Goal: Information Seeking & Learning: Find specific page/section

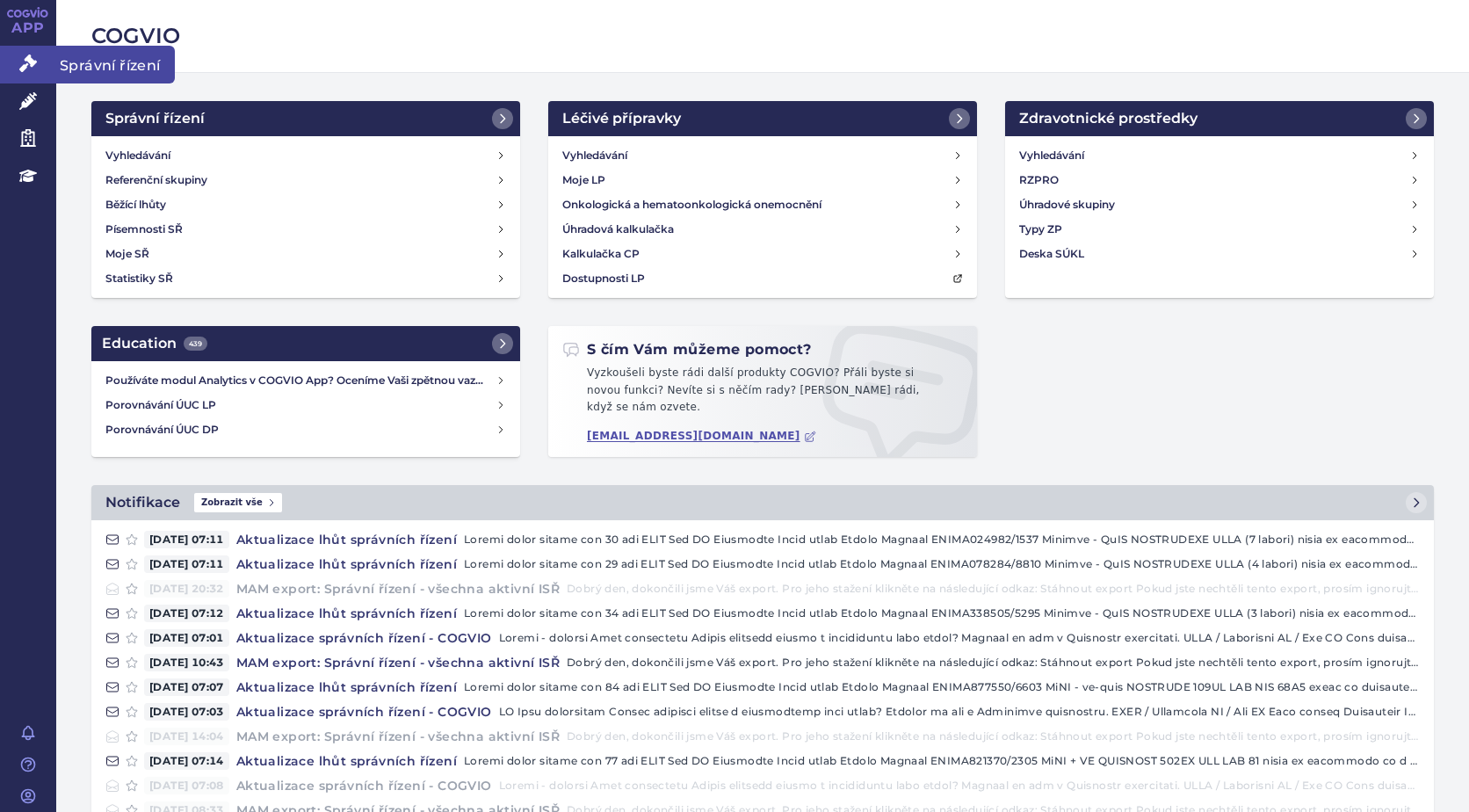
click at [31, 58] on icon at bounding box center [27, 63] width 17 height 17
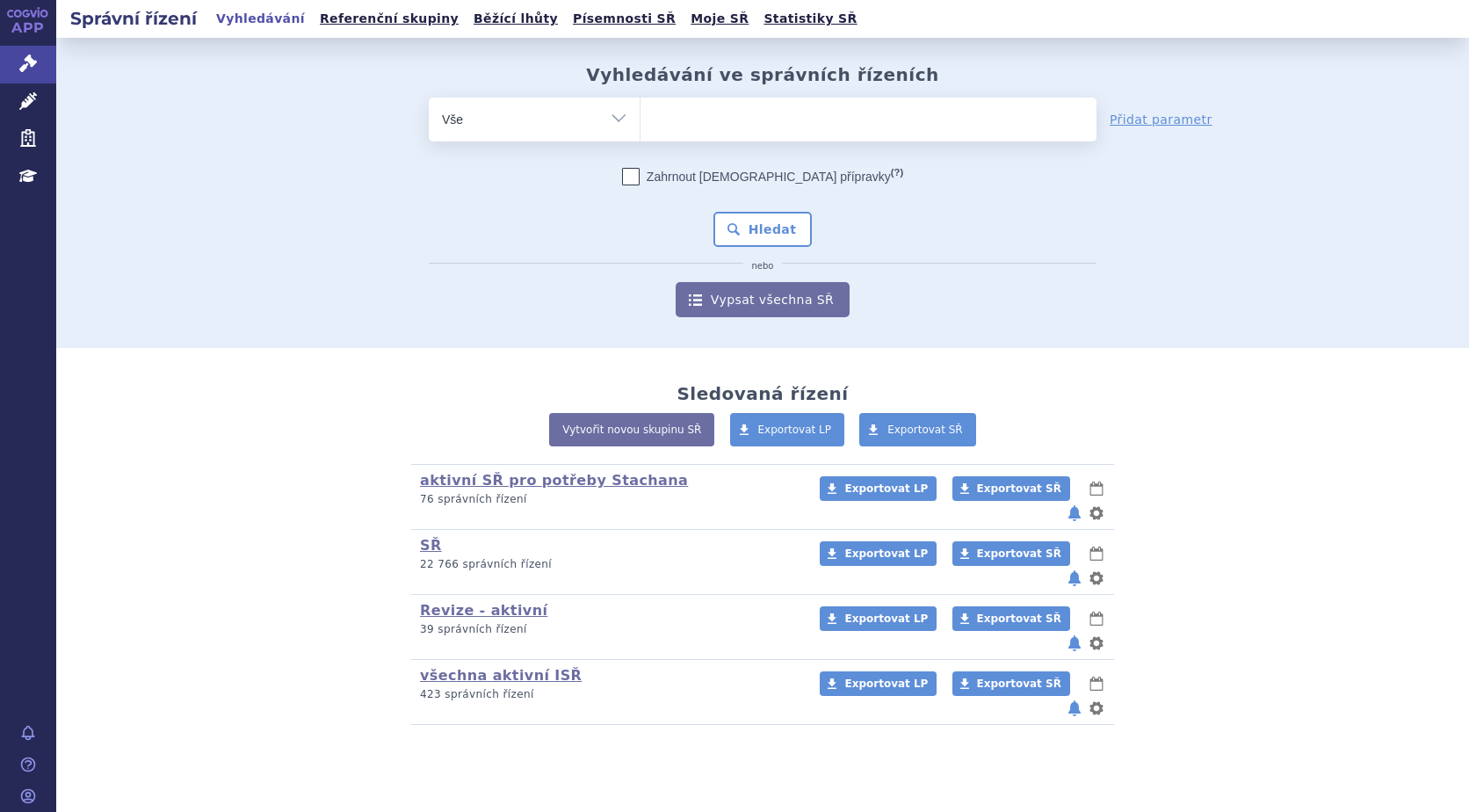
click at [691, 119] on ul at bounding box center [868, 116] width 456 height 37
click at [641, 119] on select at bounding box center [640, 119] width 1 height 44
type input "ta"
type input "tal"
type input "talv"
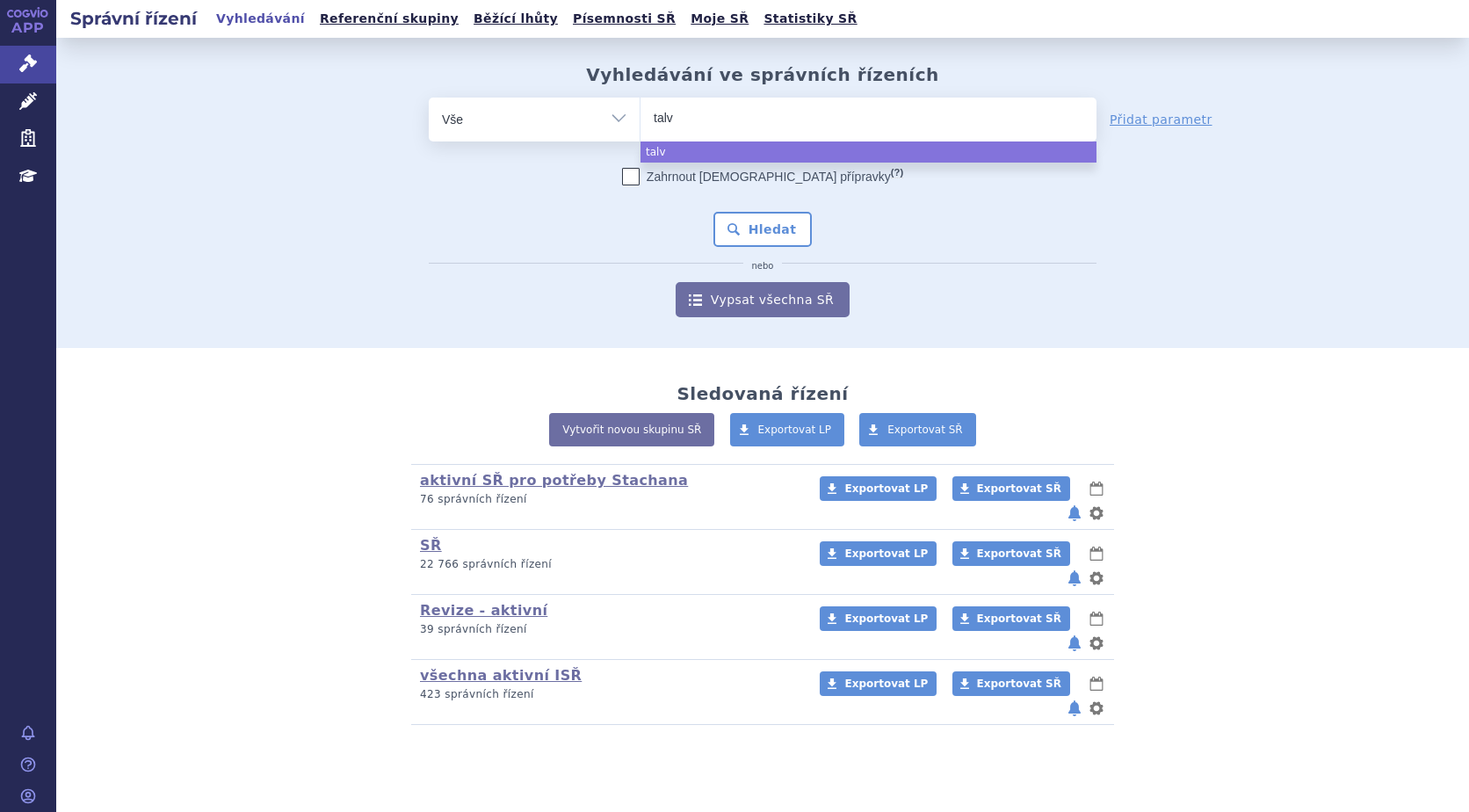
type input "talve"
type input "talvey"
select select "talvey"
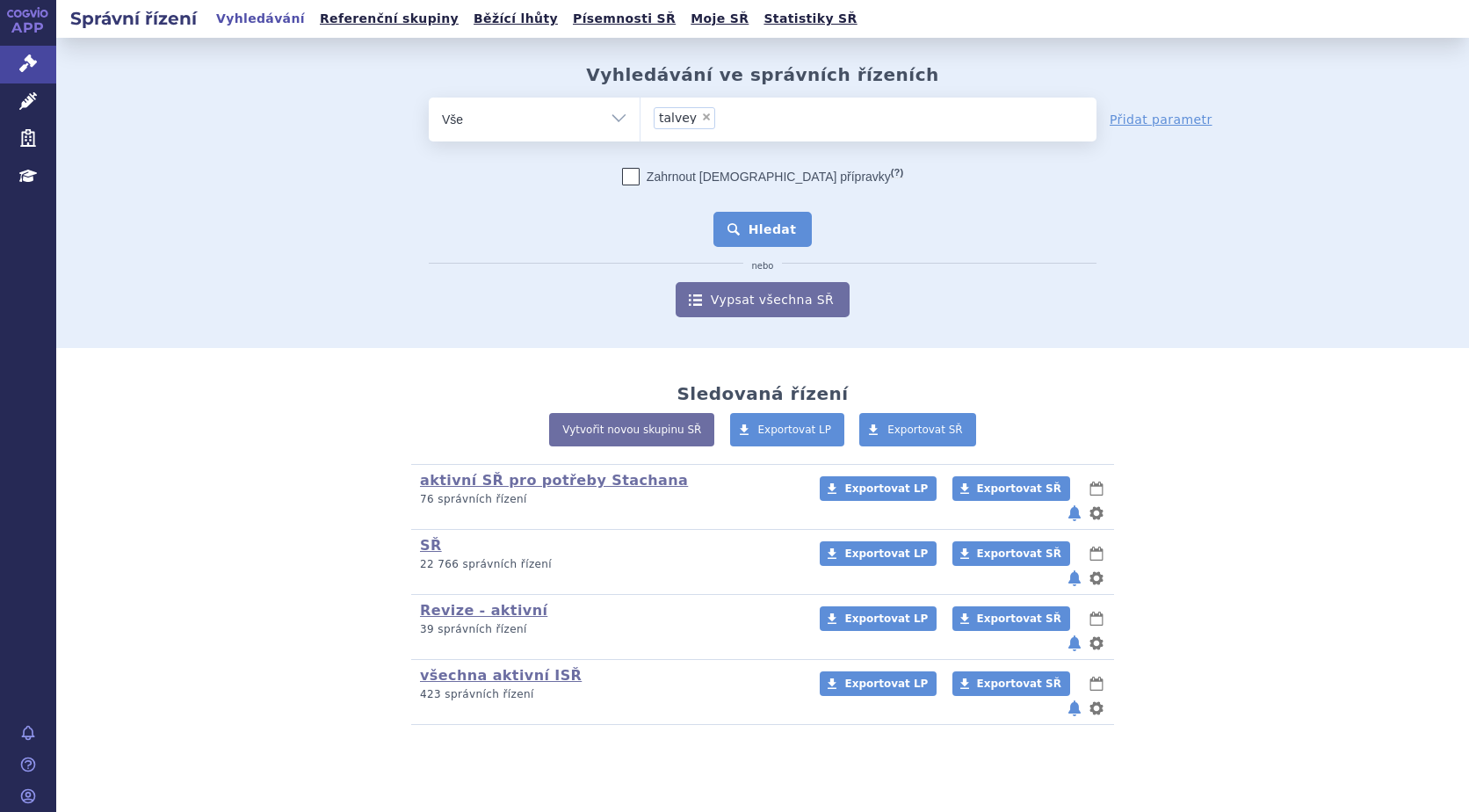
click at [776, 231] on button "Hledat" at bounding box center [763, 229] width 100 height 35
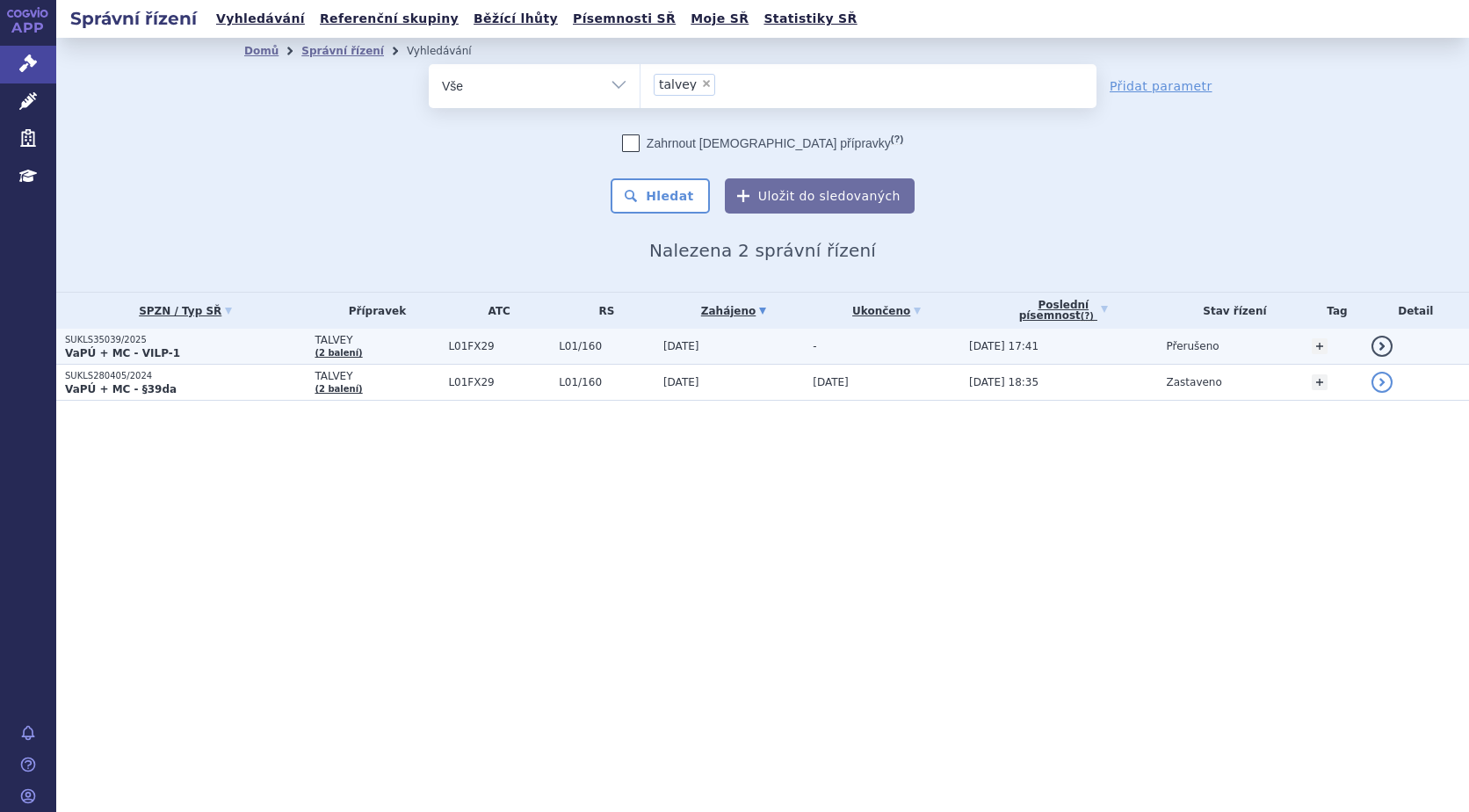
click at [110, 347] on strong "VaPÚ + MC - VILP-1" at bounding box center [122, 353] width 115 height 13
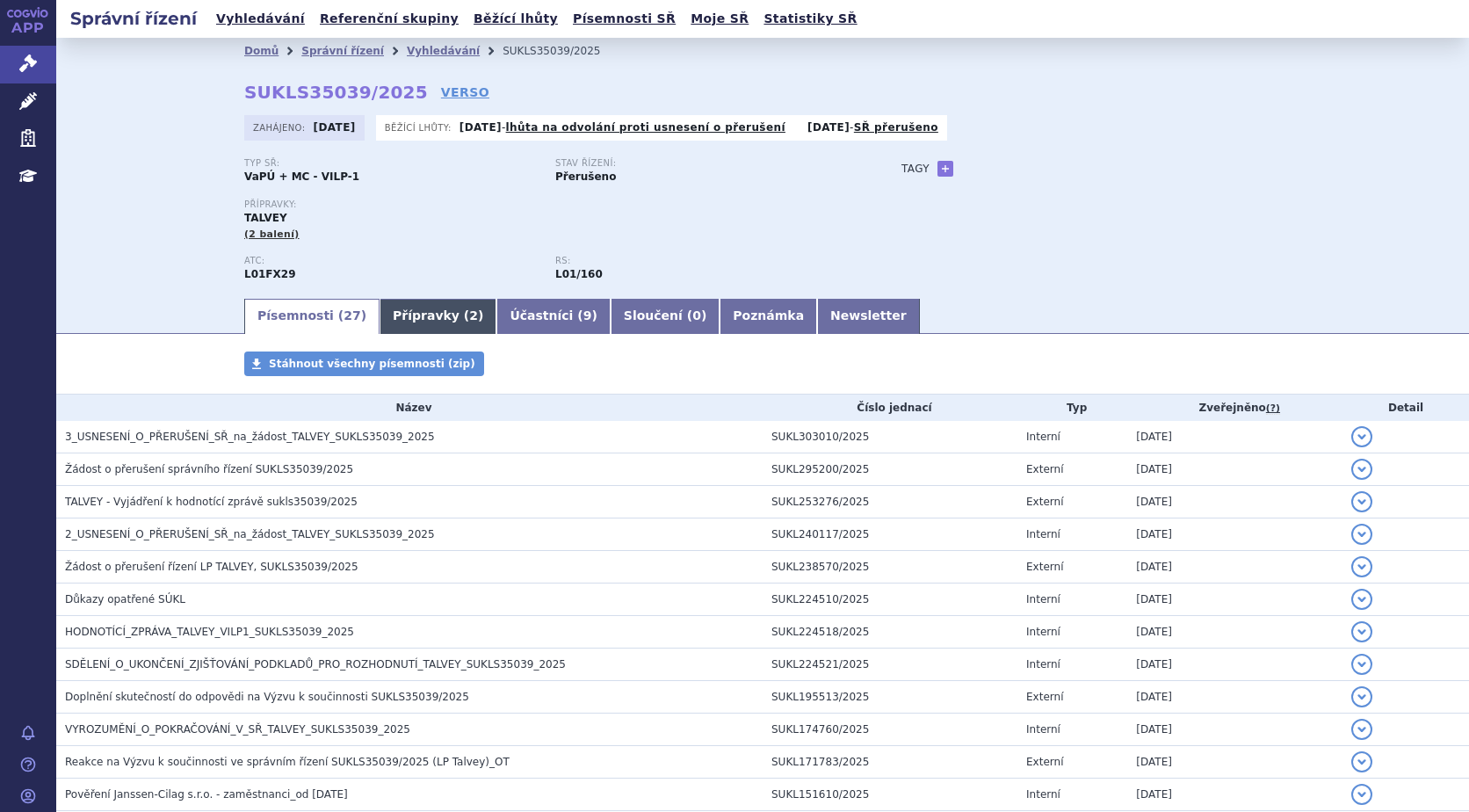
click at [396, 318] on link "Přípravky ( 2 )" at bounding box center [438, 316] width 117 height 35
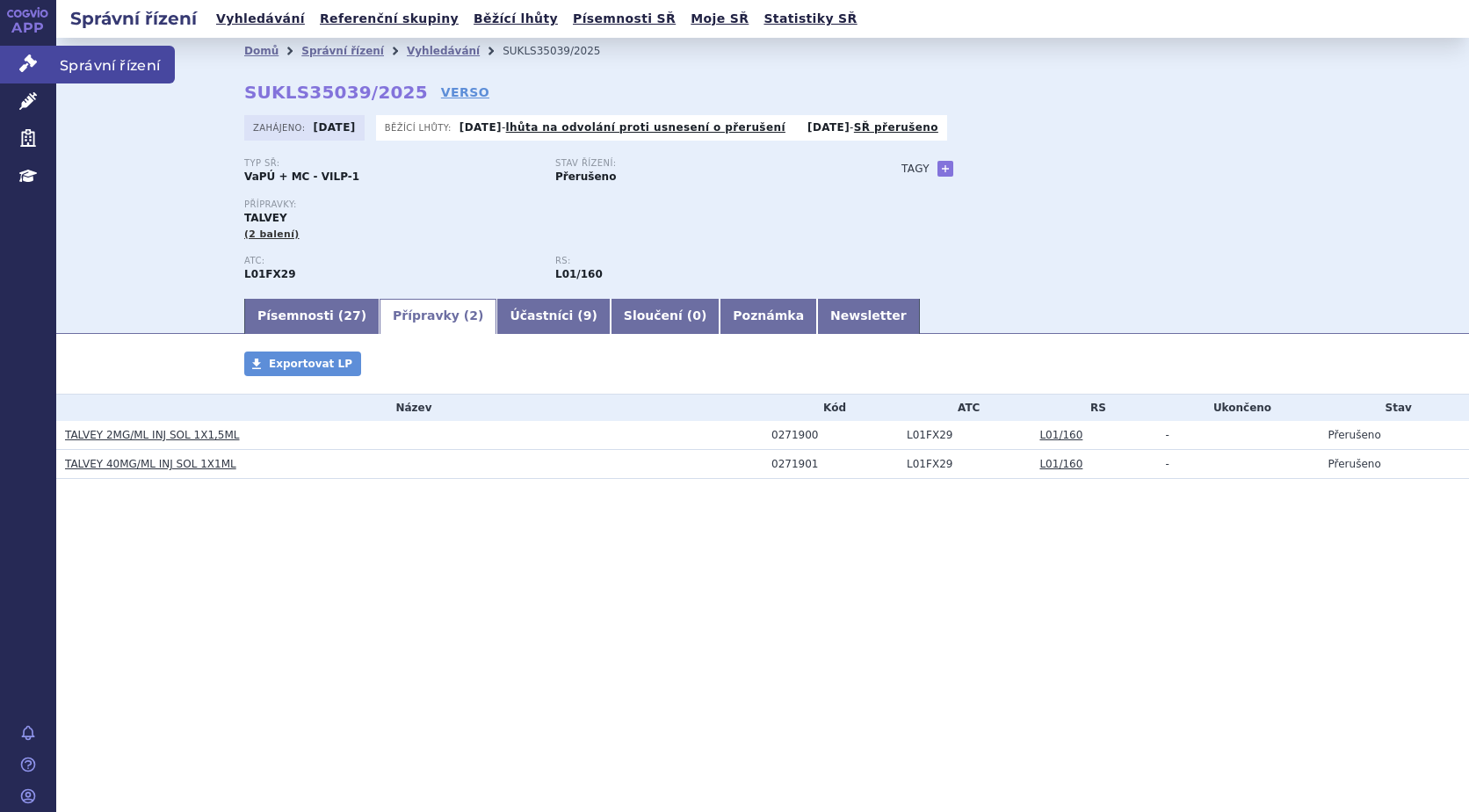
click at [32, 66] on icon at bounding box center [27, 63] width 17 height 17
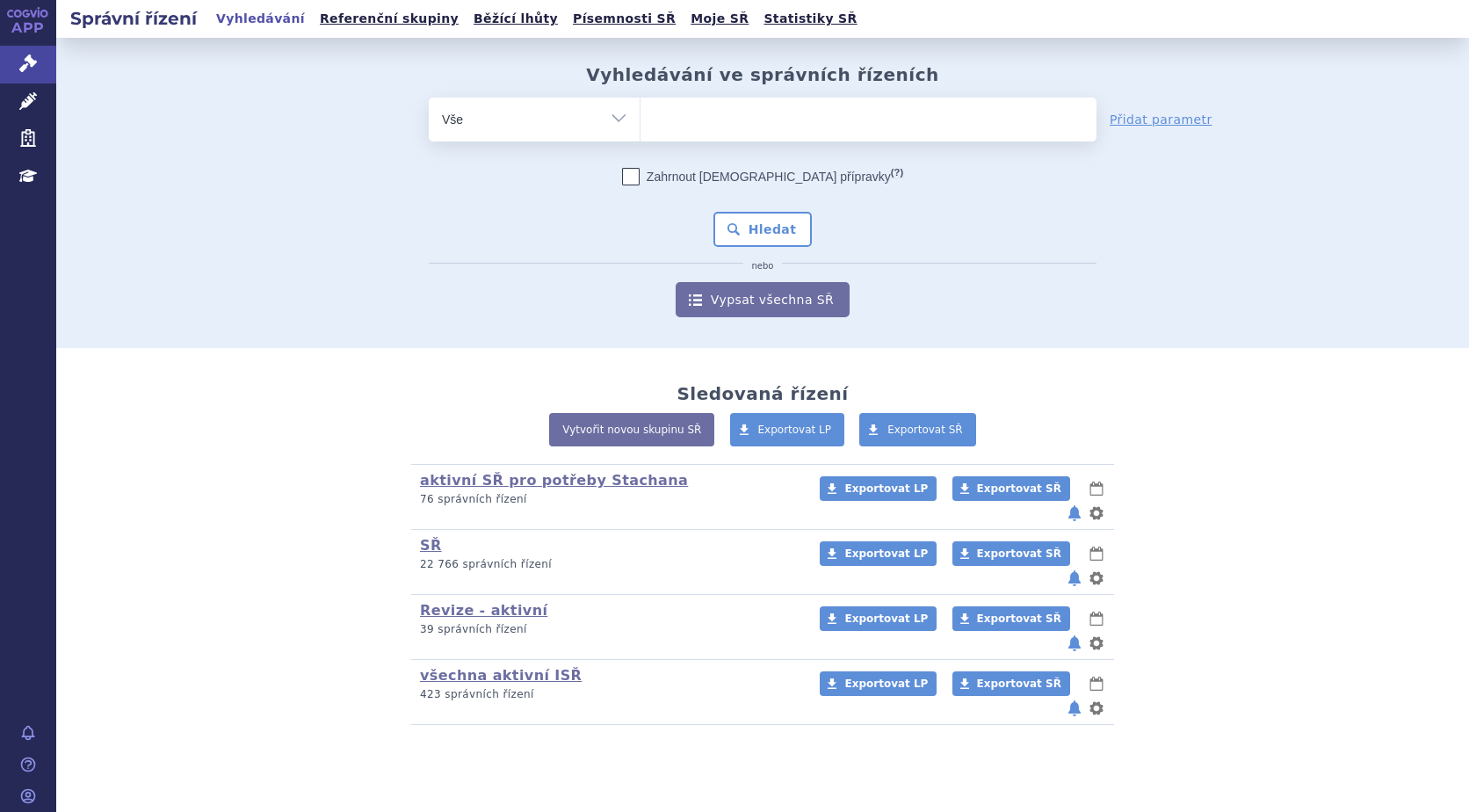
click at [694, 113] on ul at bounding box center [868, 116] width 456 height 37
click at [641, 113] on select at bounding box center [640, 119] width 1 height 44
type input "vy"
type input "vyd"
type input "vydur"
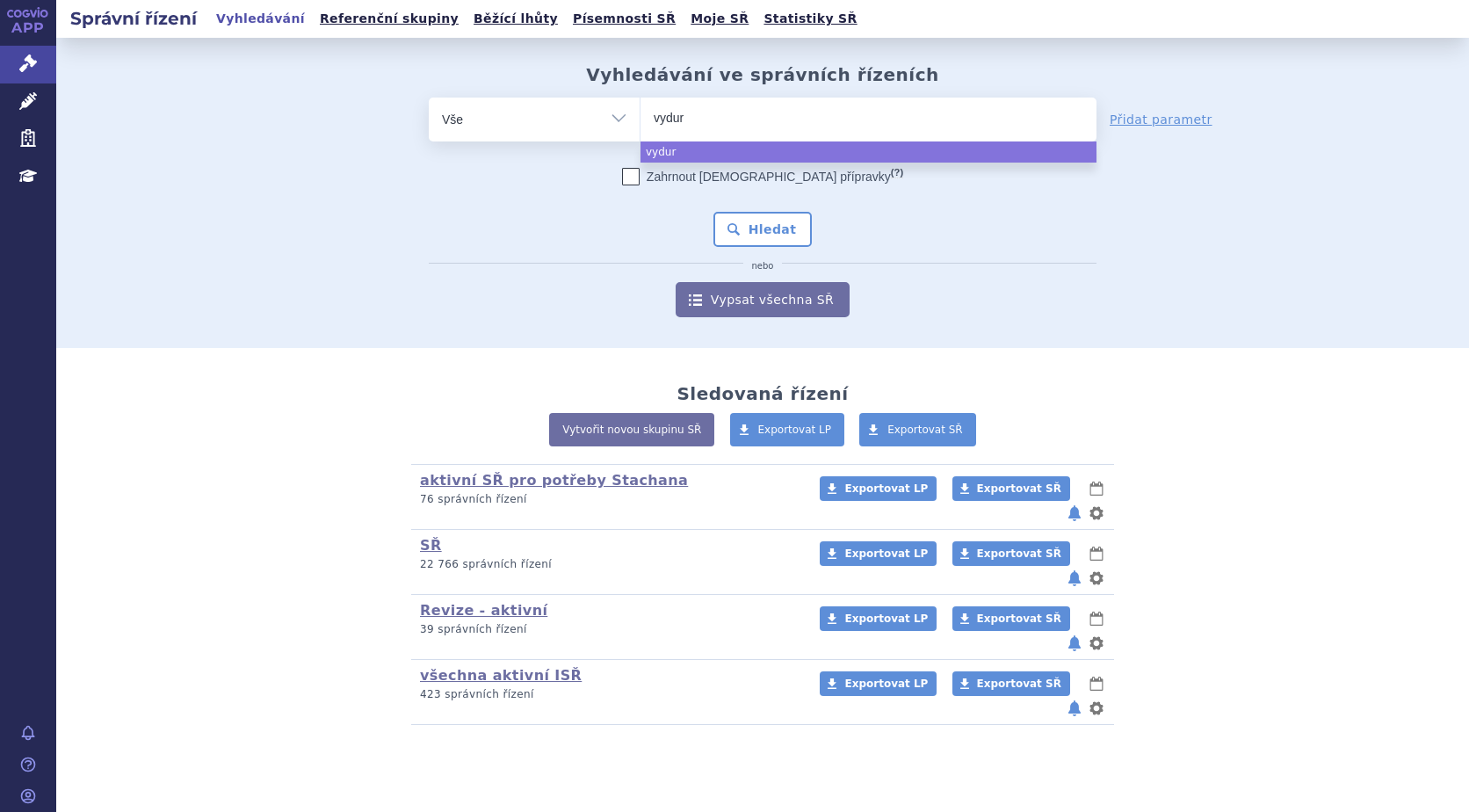
type input "vydura"
select select "vydura"
click at [744, 227] on button "Hledat" at bounding box center [763, 229] width 100 height 35
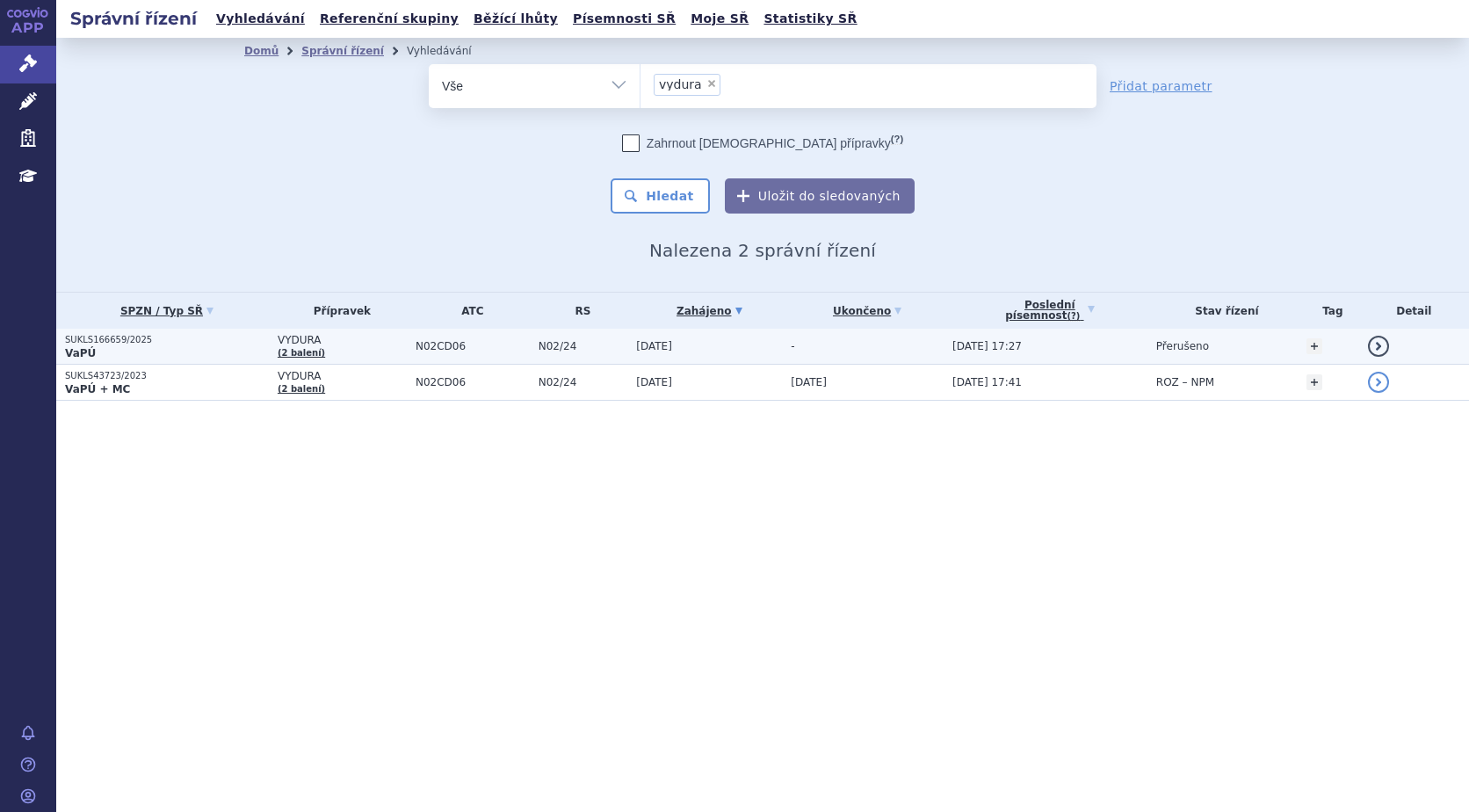
click at [114, 346] on p "VaPÚ" at bounding box center [167, 353] width 204 height 14
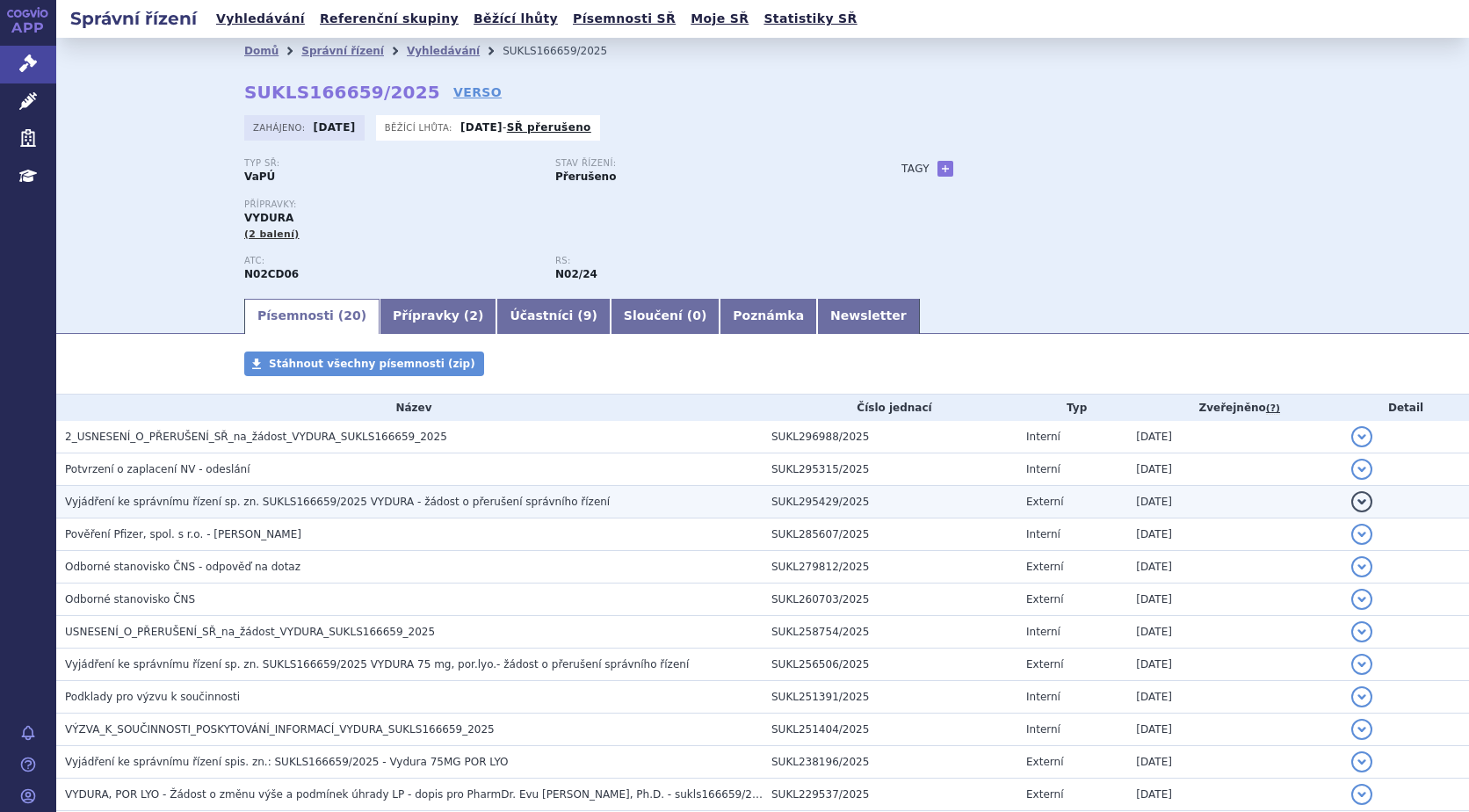
click at [233, 508] on span "Vyjádření ke správnímu řízení sp. zn. SUKLS166659/2025 VYDURA - žádost o přeruš…" at bounding box center [337, 502] width 545 height 13
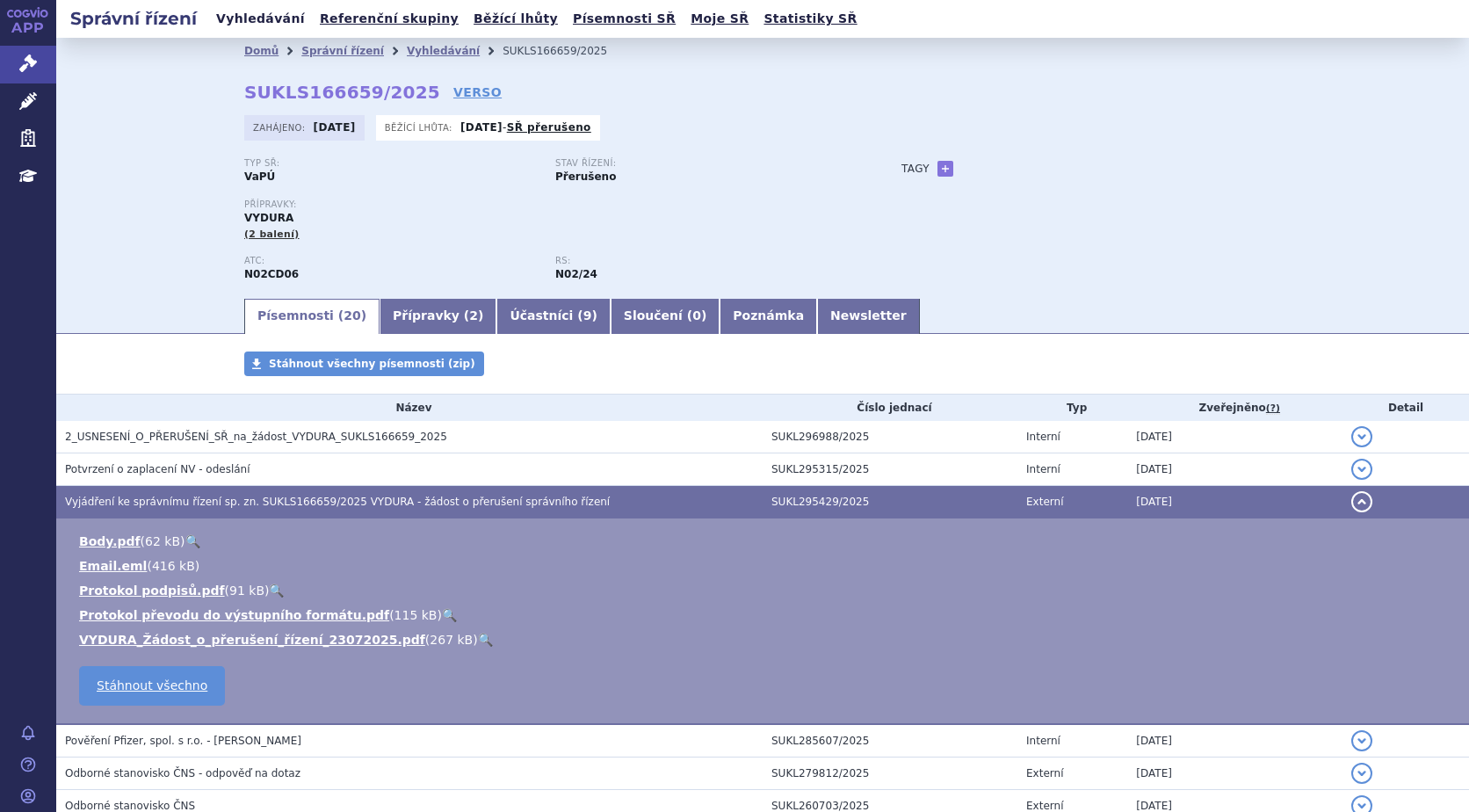
click at [262, 24] on link "Vyhledávání" at bounding box center [261, 19] width 100 height 24
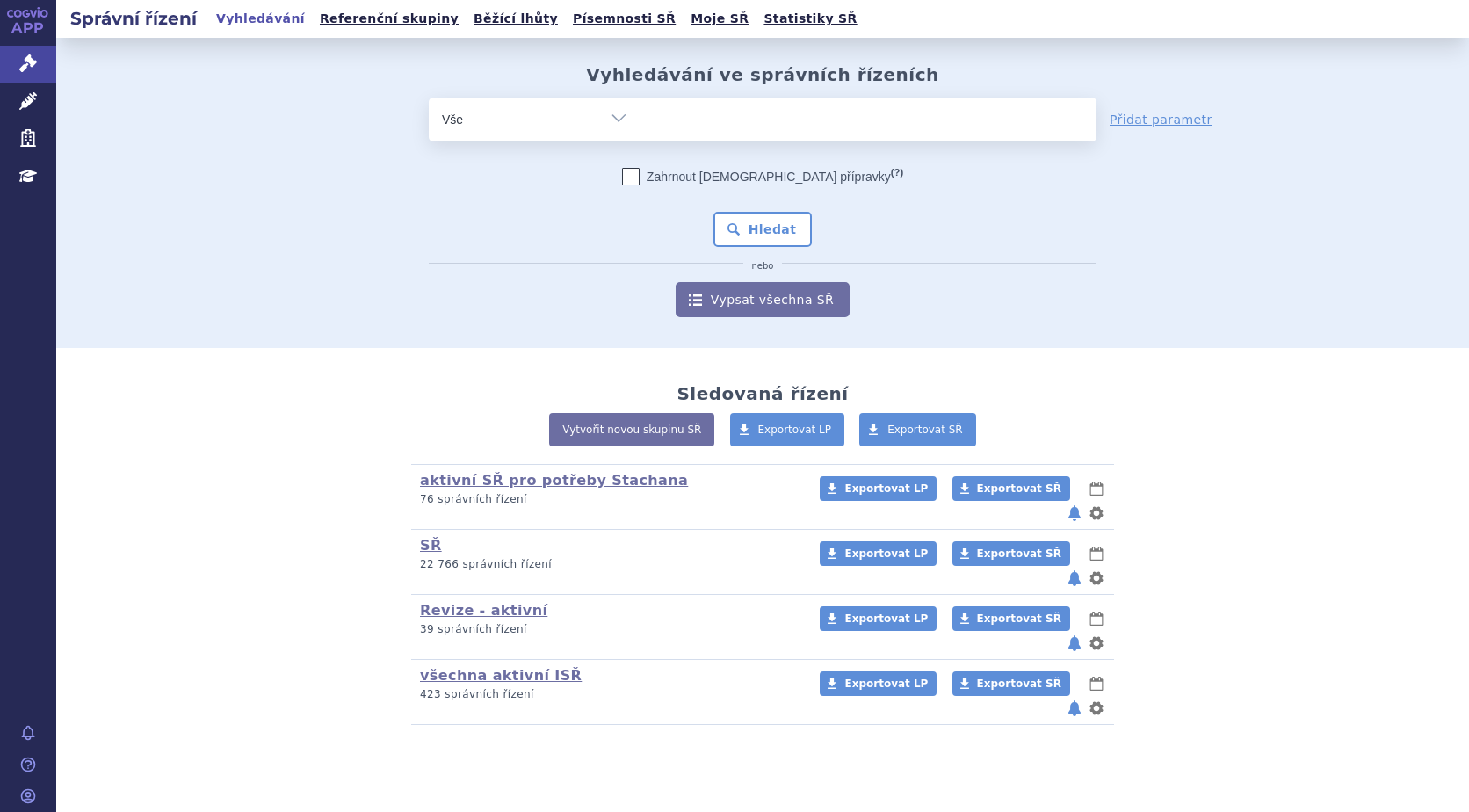
click at [690, 122] on ul at bounding box center [868, 116] width 456 height 37
click at [641, 122] on select at bounding box center [640, 119] width 1 height 44
type input "vy"
type input "vyl"
type input "vylo"
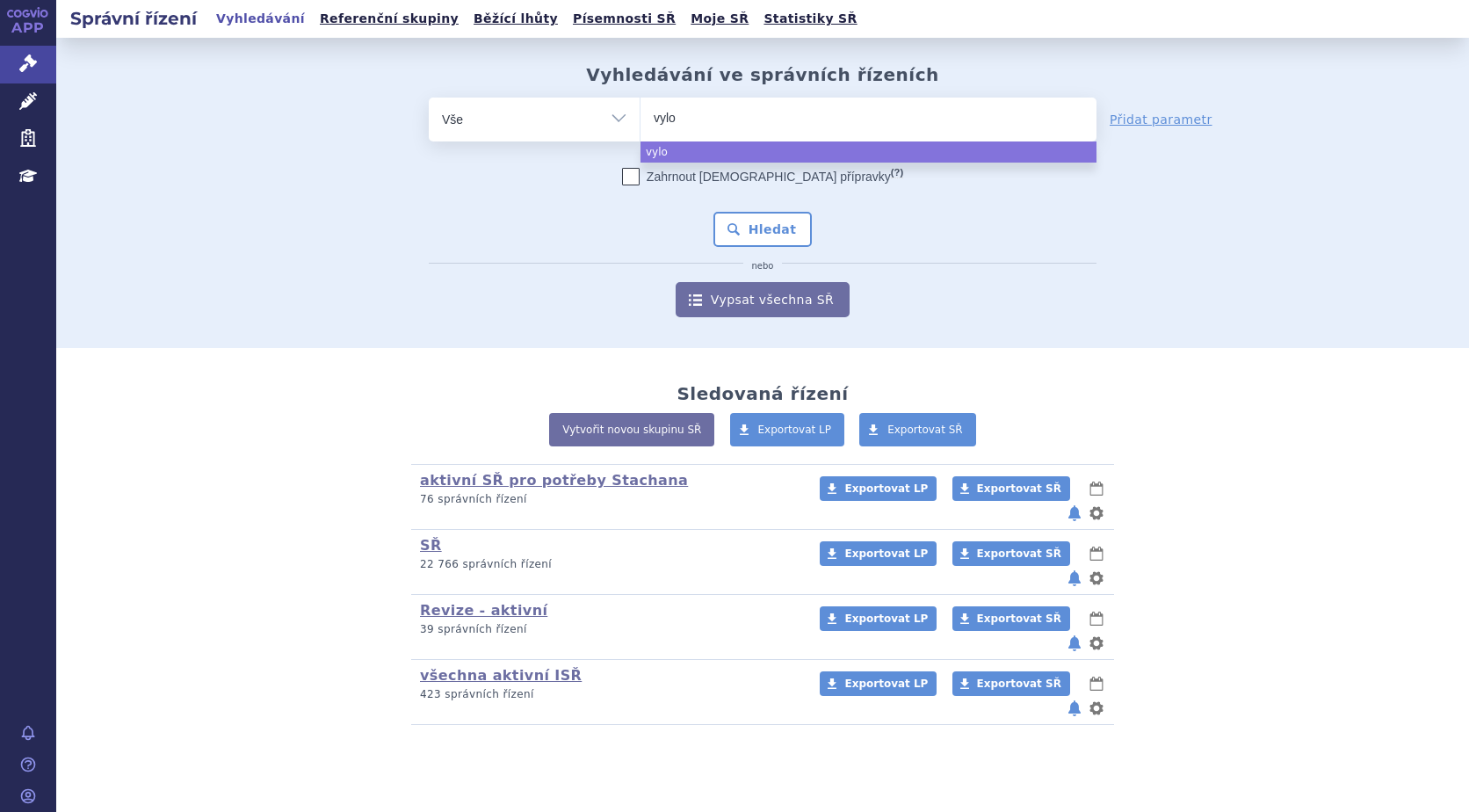
type input "vylov"
select select "vylov"
click at [746, 233] on button "Hledat" at bounding box center [763, 229] width 100 height 35
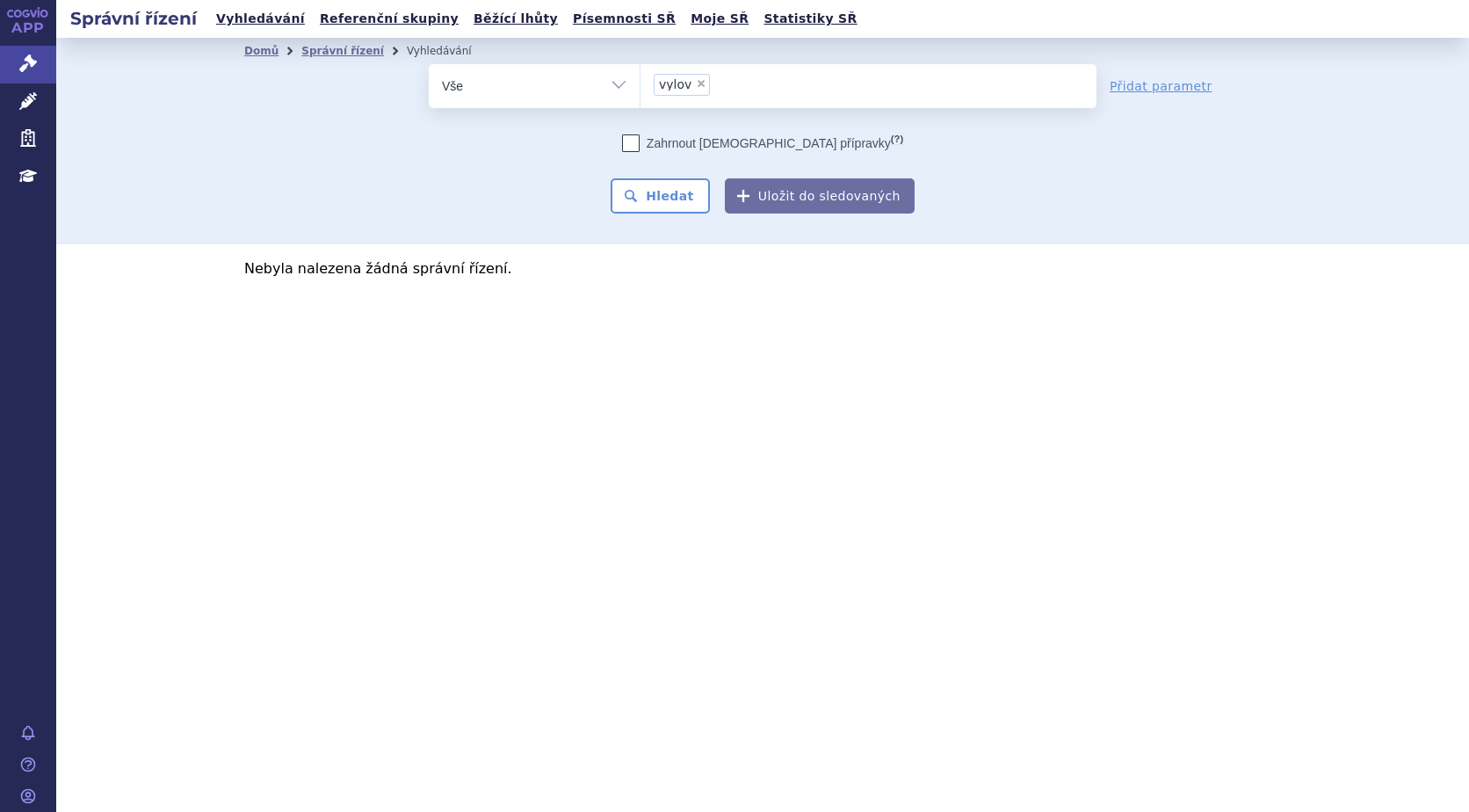
click at [696, 82] on span "×" at bounding box center [701, 83] width 11 height 11
click at [641, 82] on select "vylov" at bounding box center [640, 85] width 1 height 44
select select
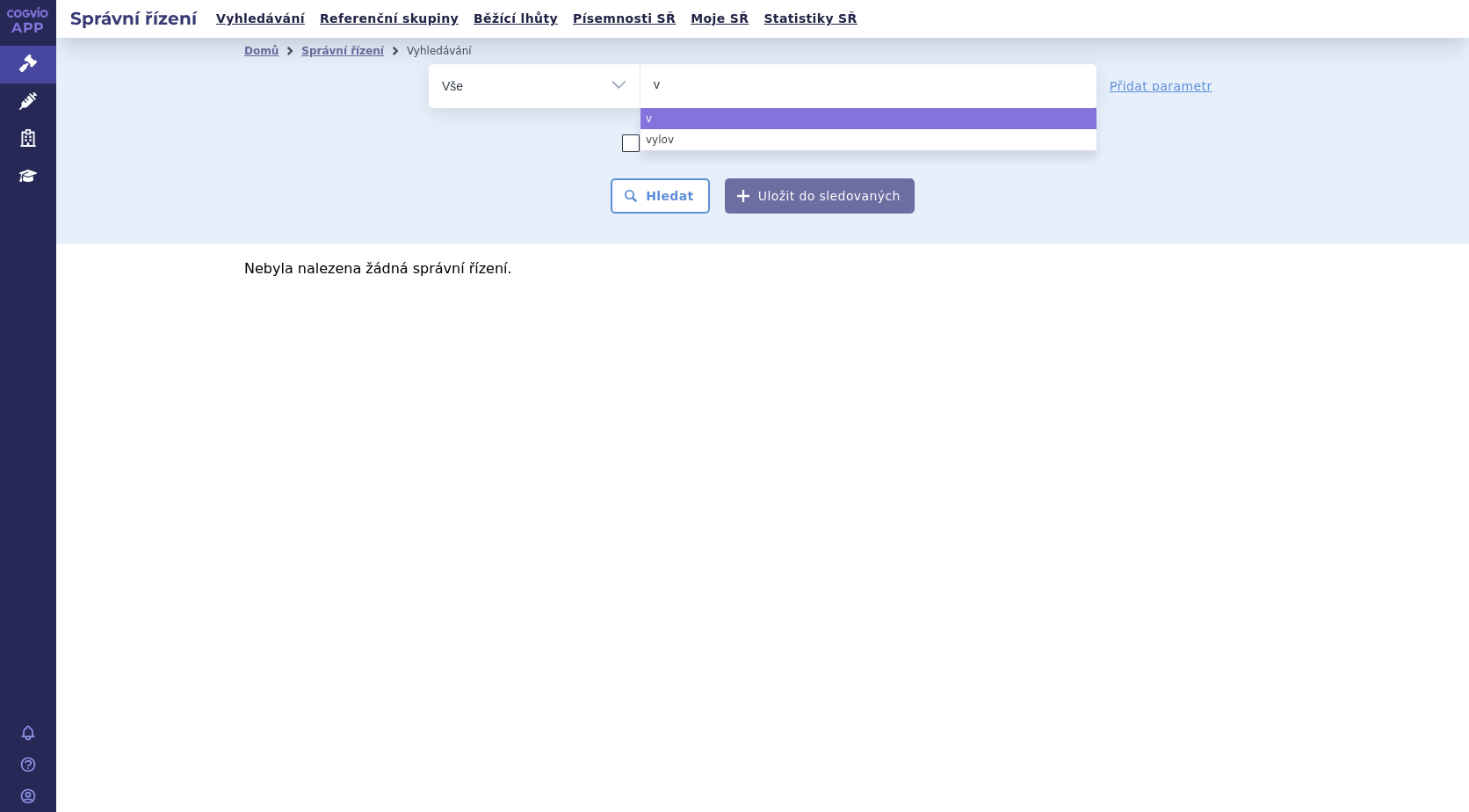
type input "vy"
type input "vyl"
type input "vylo"
type input "vyloy"
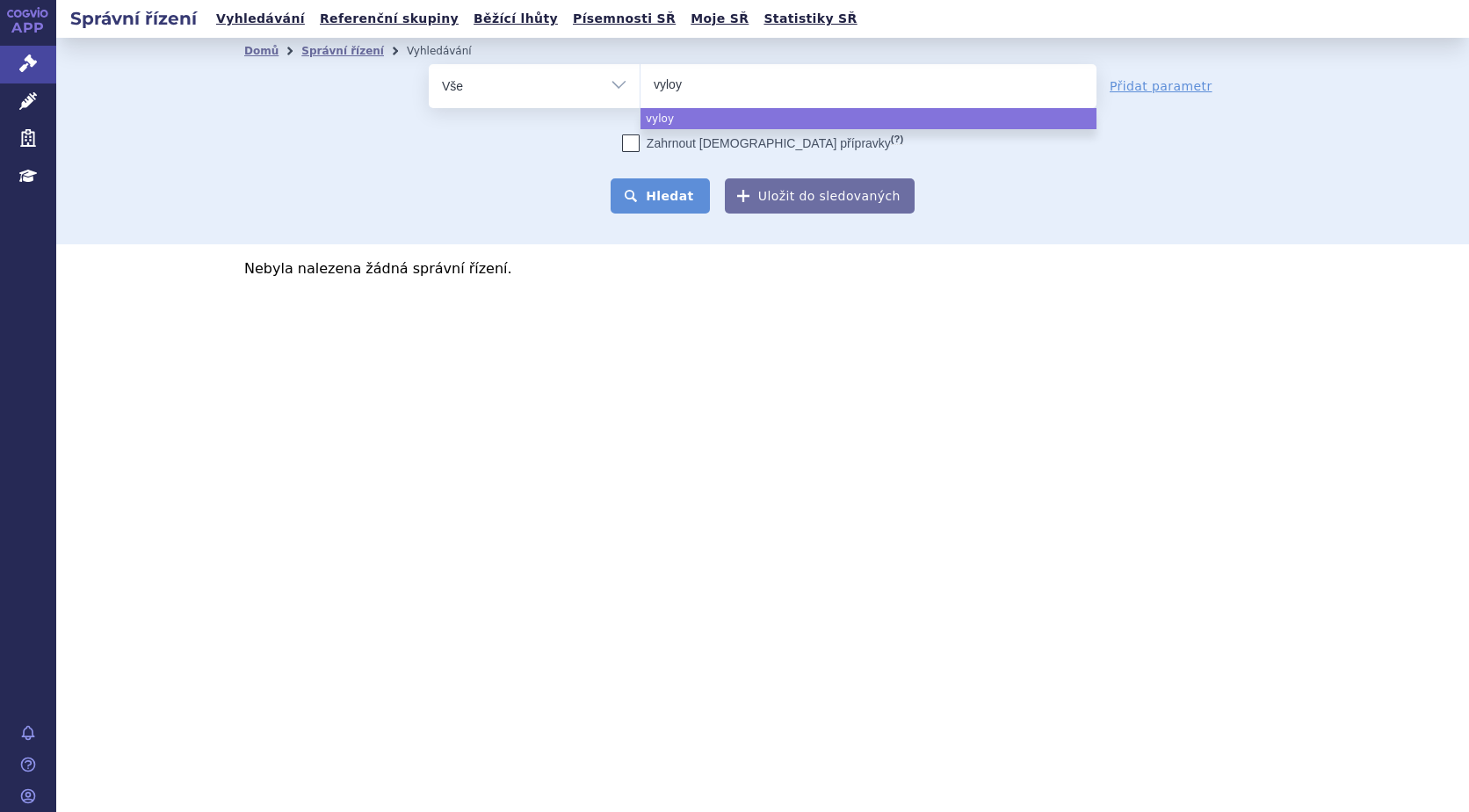
select select "vyloy"
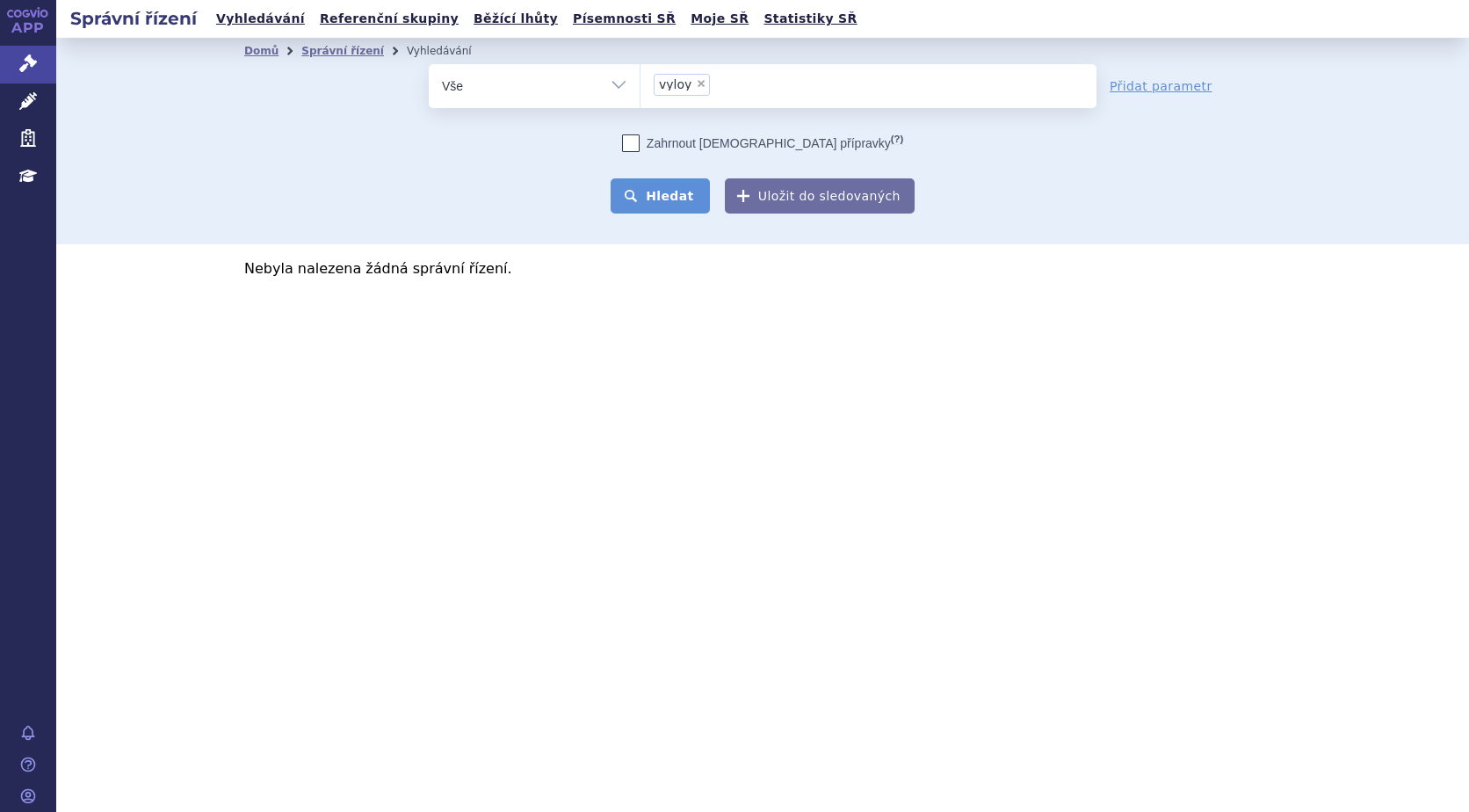
click at [675, 194] on button "Hledat" at bounding box center [661, 196] width 100 height 35
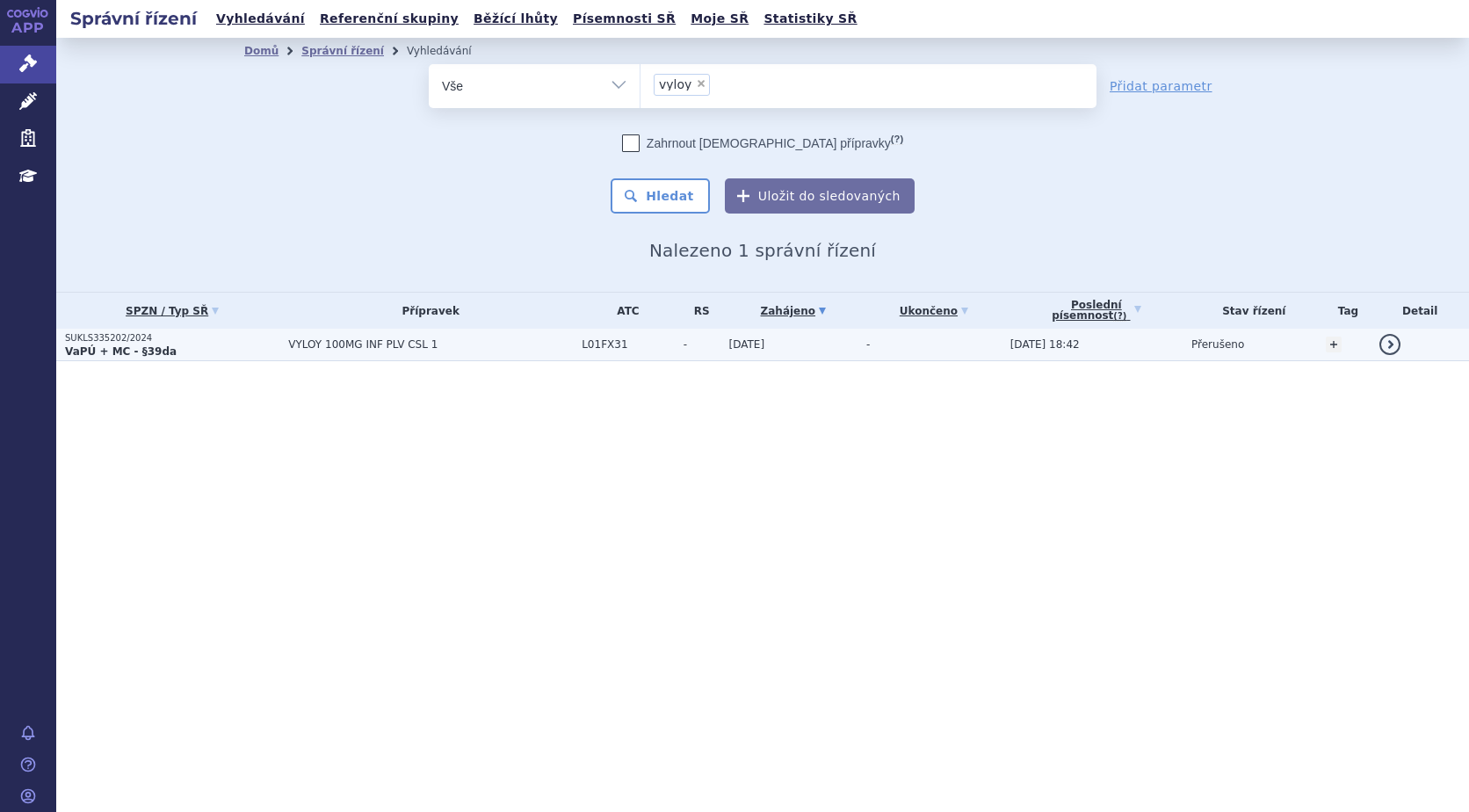
click at [85, 345] on strong "VaPÚ + MC - §39da" at bounding box center [121, 352] width 111 height 13
